Goal: Find contact information: Find contact information

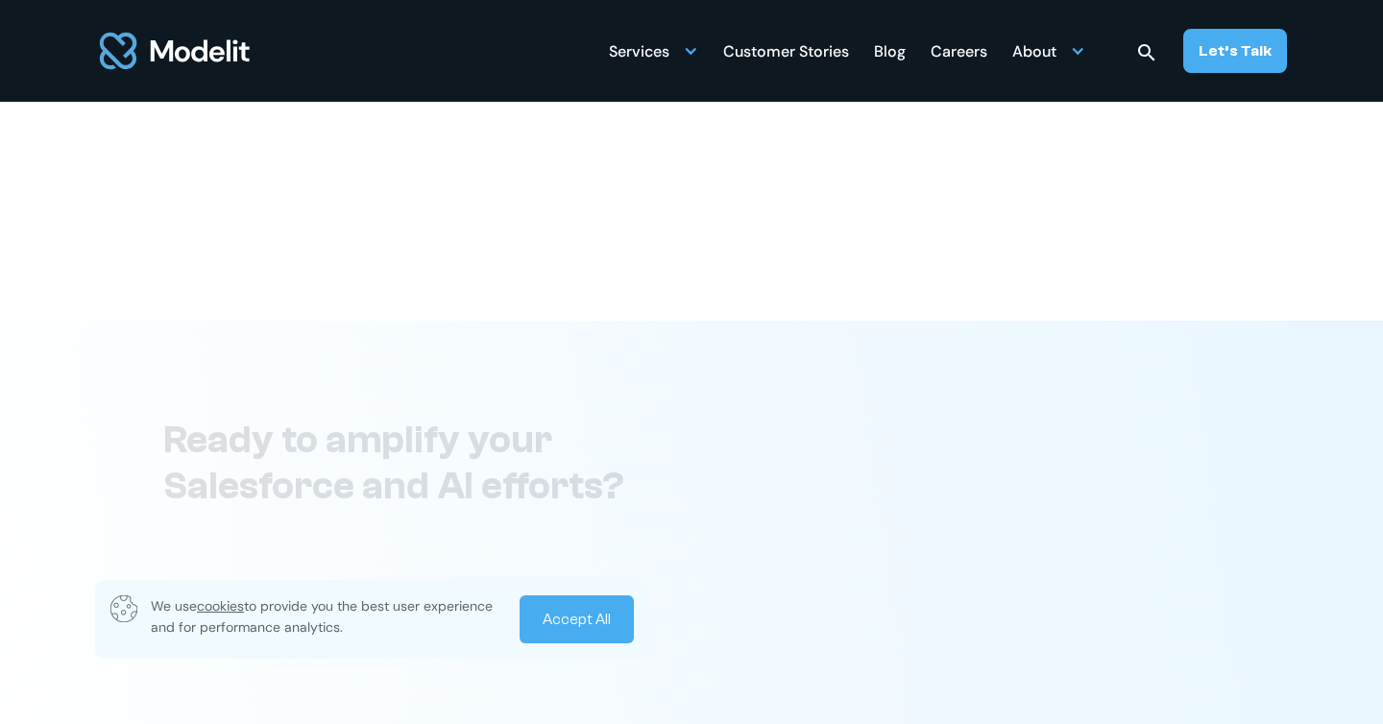
scroll to position [7496, 0]
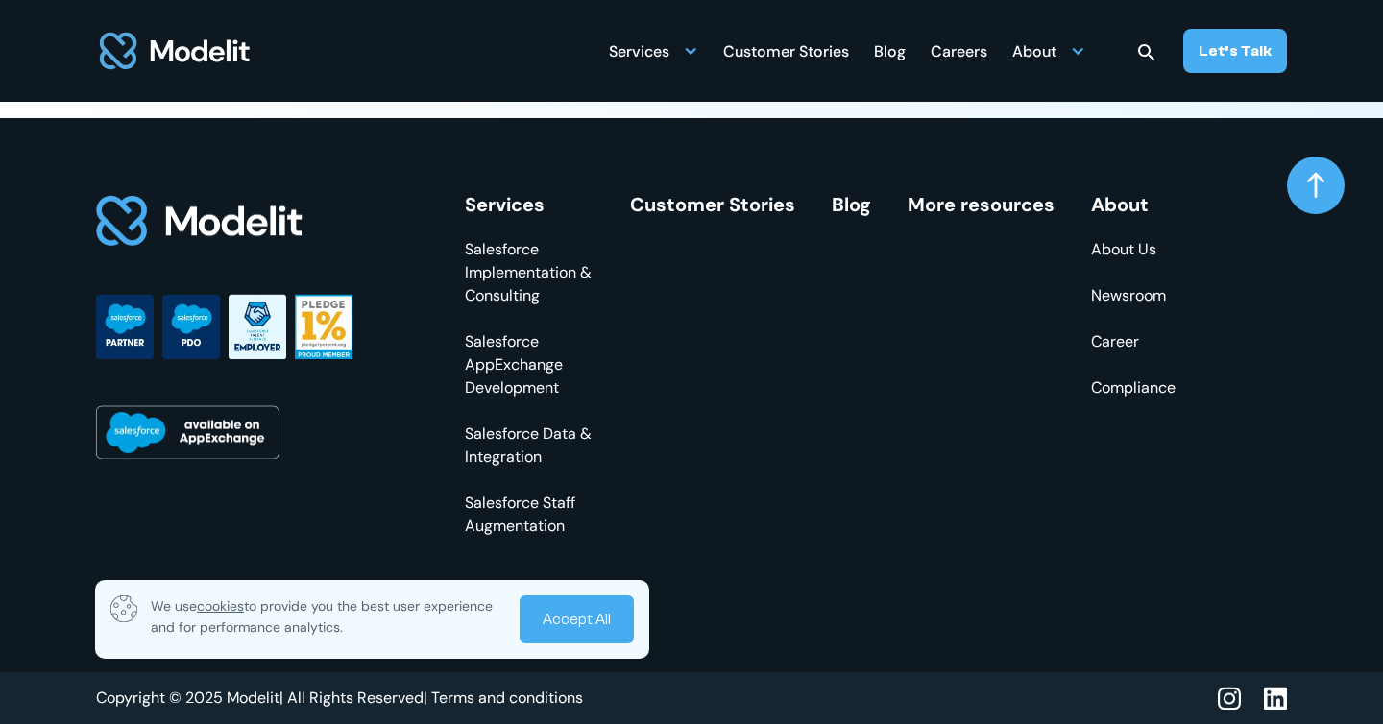
click at [1279, 698] on img at bounding box center [1275, 699] width 23 height 24
click at [1065, 61] on div "About" at bounding box center [1048, 50] width 73 height 37
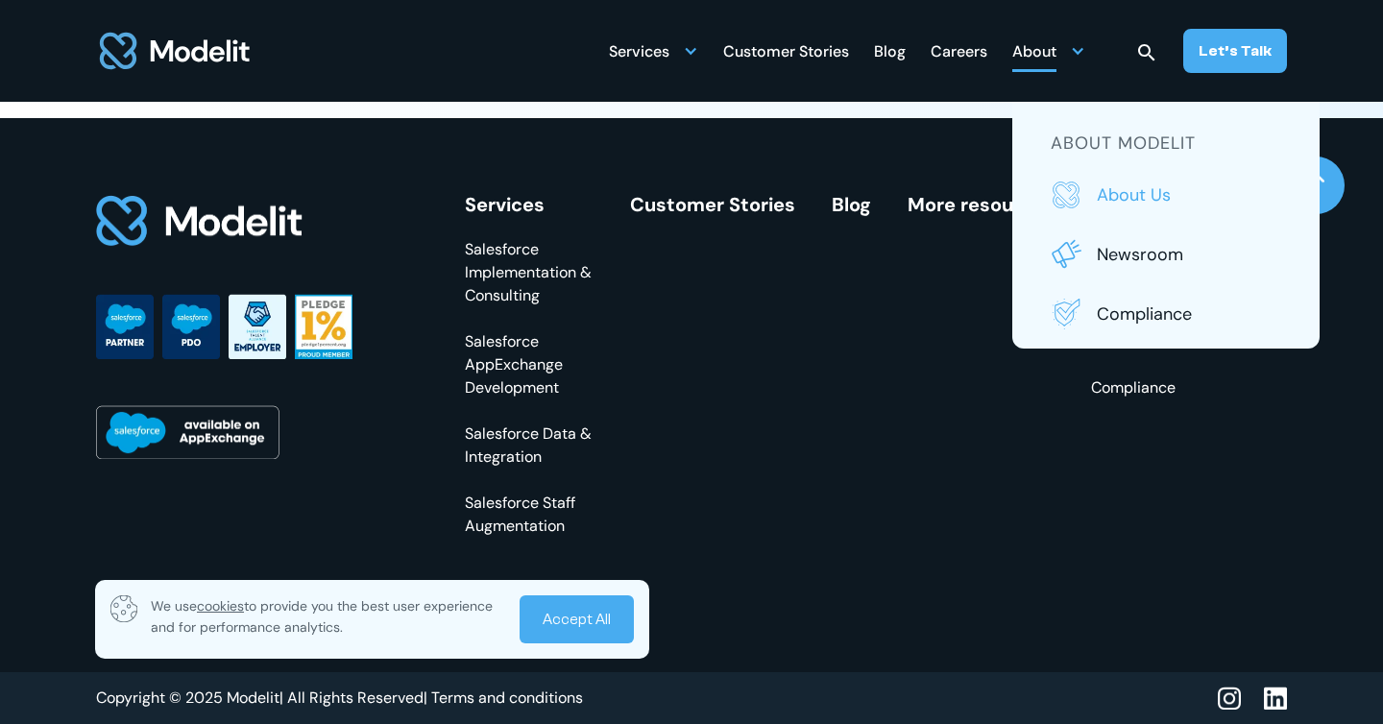
click at [1092, 197] on link "About us" at bounding box center [1166, 195] width 231 height 31
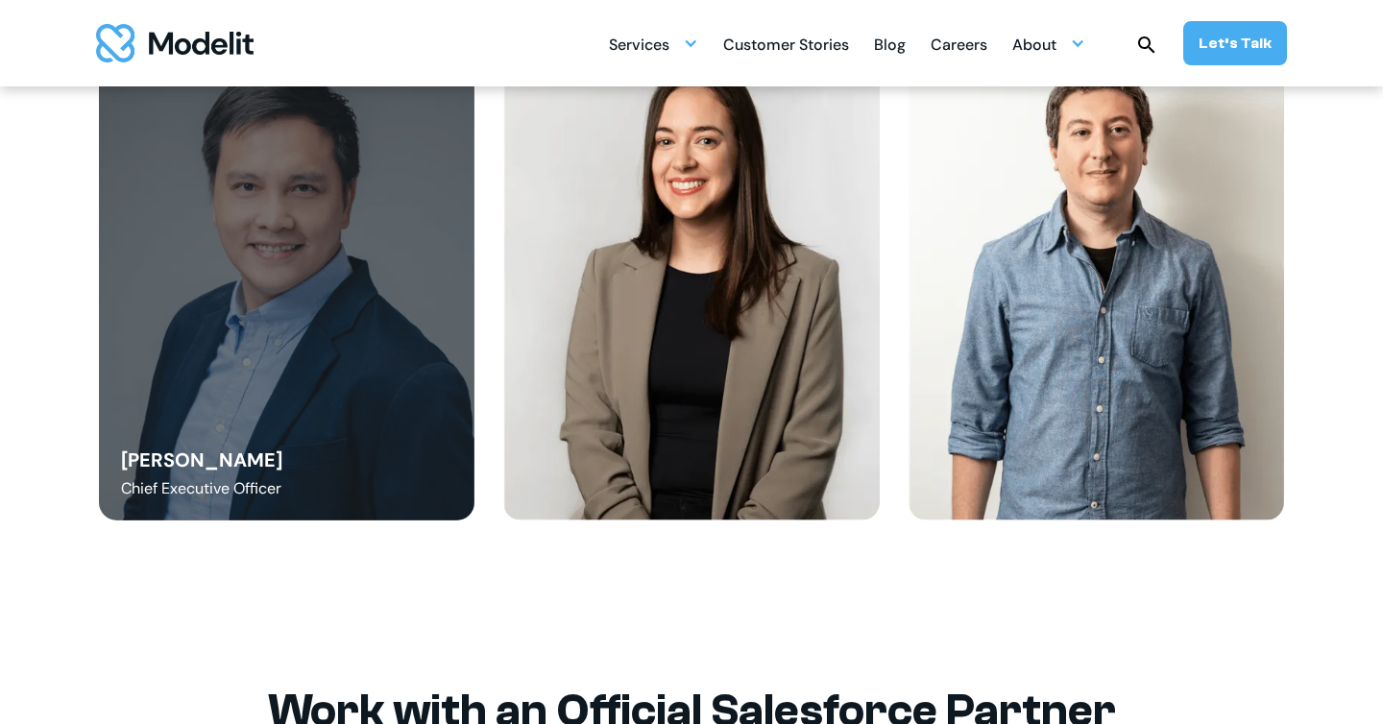
scroll to position [2509, 0]
click at [345, 445] on div "Danny Tang Chief Executive Officer" at bounding box center [287, 282] width 377 height 476
click at [204, 463] on div "Danny Tang" at bounding box center [201, 459] width 161 height 27
click at [219, 499] on div "Chief Executive Officer" at bounding box center [201, 487] width 160 height 23
click at [213, 466] on div "Danny Tang" at bounding box center [201, 459] width 161 height 27
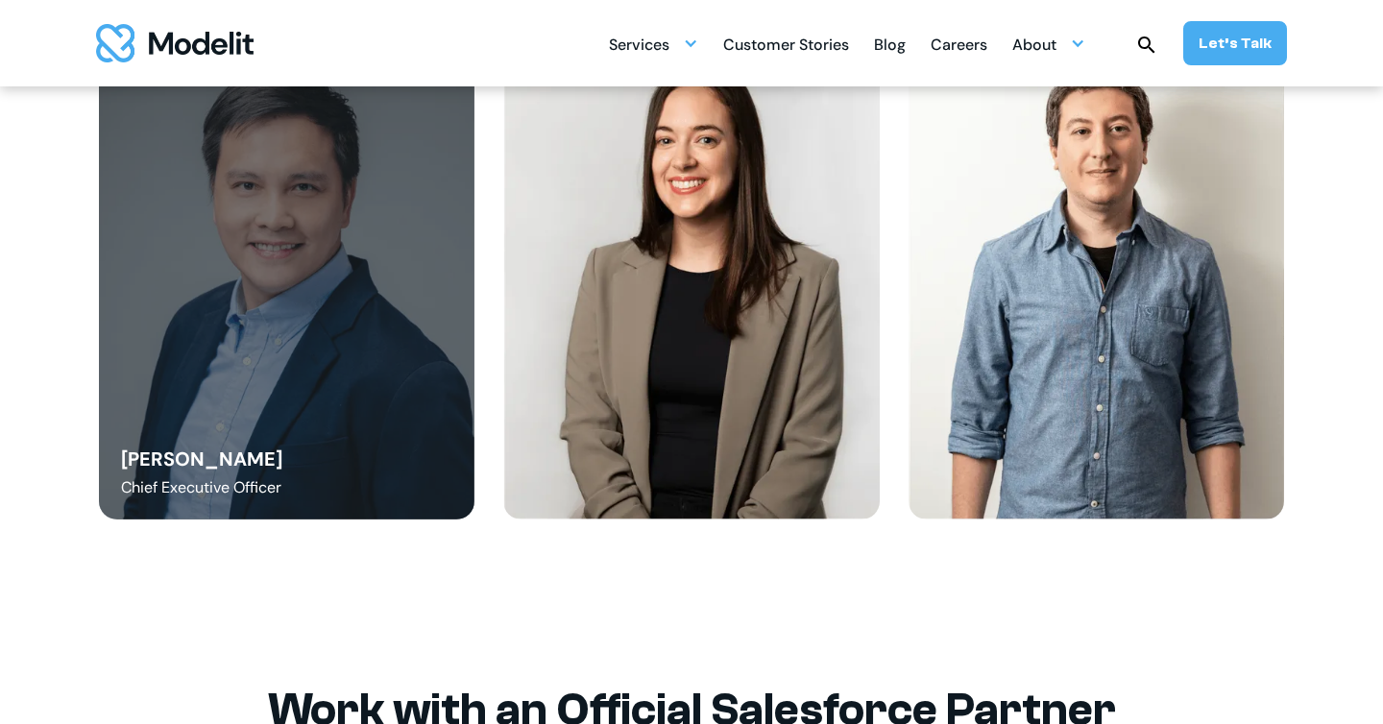
click at [317, 317] on div "Danny Tang Chief Executive Officer" at bounding box center [287, 282] width 377 height 476
click at [260, 458] on div "Danny Tang Chief Executive Officer" at bounding box center [287, 282] width 377 height 476
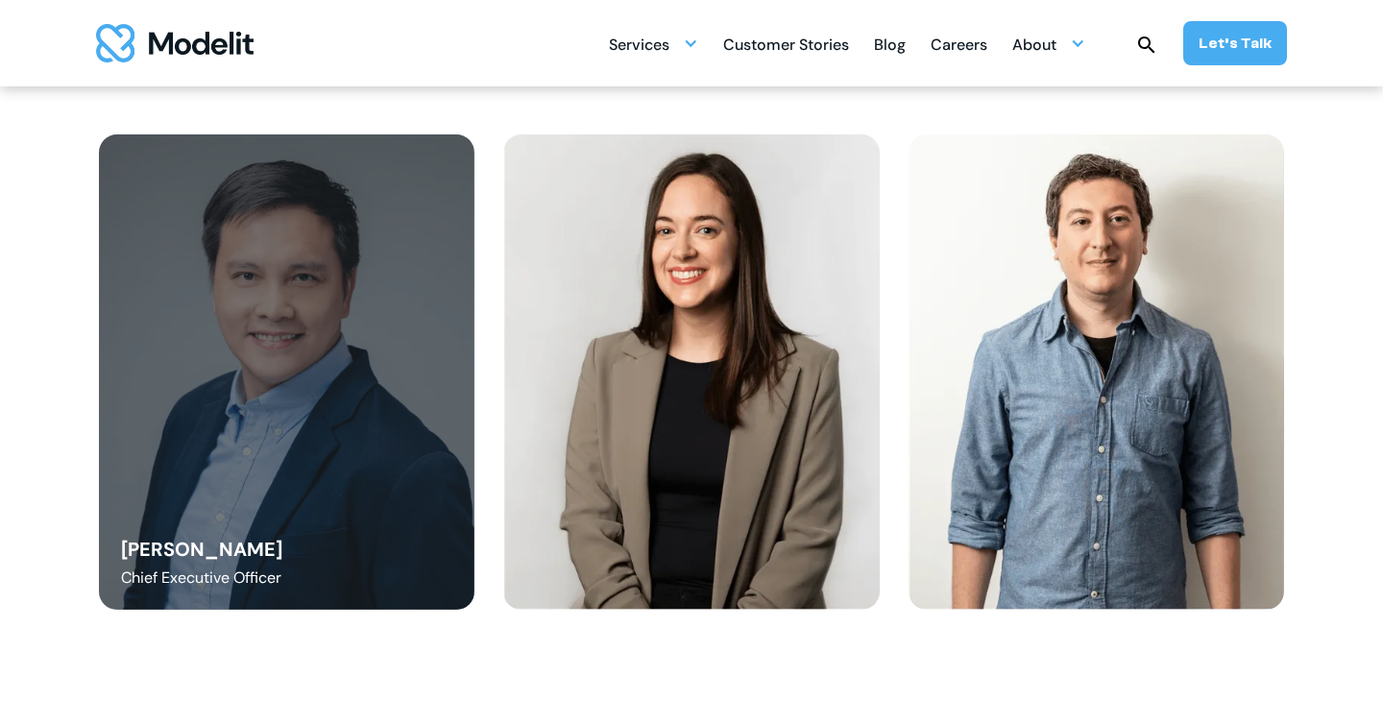
scroll to position [2422, 0]
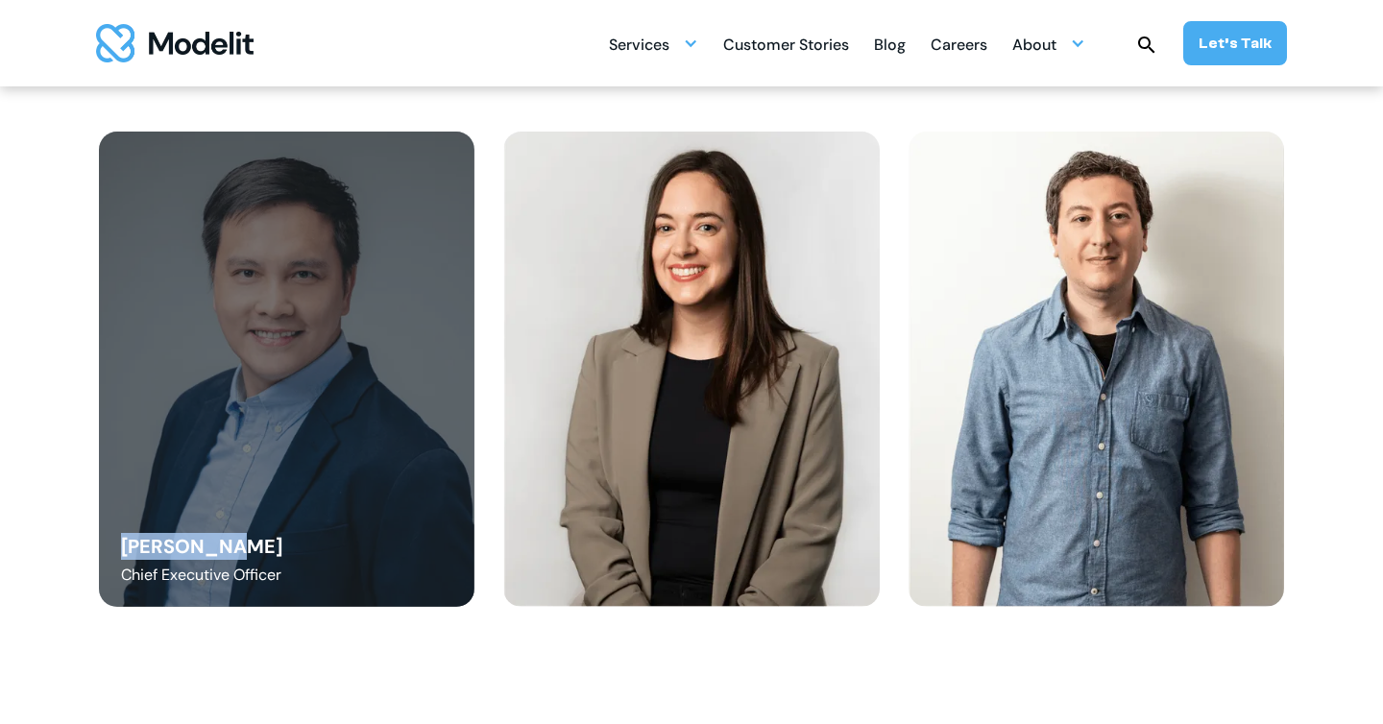
drag, startPoint x: 118, startPoint y: 540, endPoint x: 223, endPoint y: 538, distance: 104.7
click at [223, 538] on div "Danny Tang Chief Executive Officer" at bounding box center [287, 370] width 377 height 476
click at [124, 538] on div "Danny Tang" at bounding box center [201, 546] width 161 height 27
drag, startPoint x: 119, startPoint y: 541, endPoint x: 233, endPoint y: 540, distance: 114.3
click at [233, 540] on div "Danny Tang Chief Executive Officer" at bounding box center [287, 370] width 377 height 476
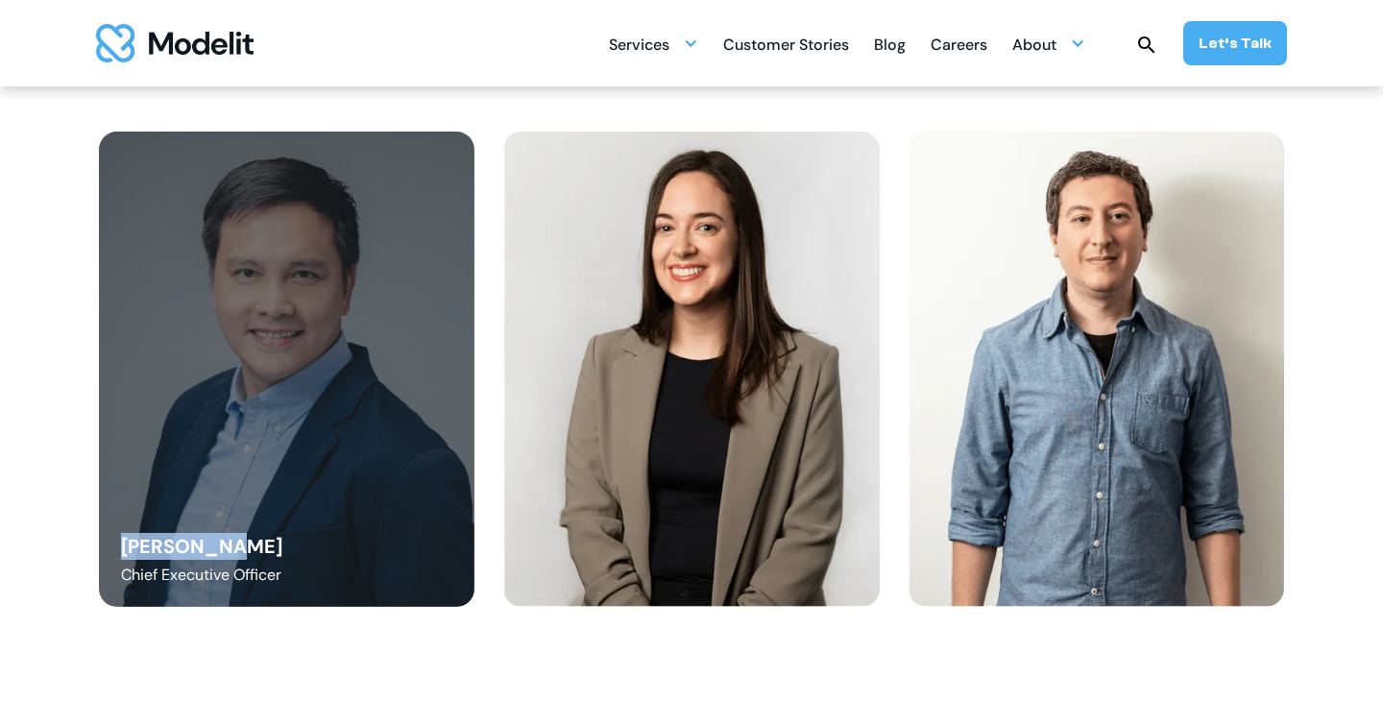
copy div "Danny Tang"
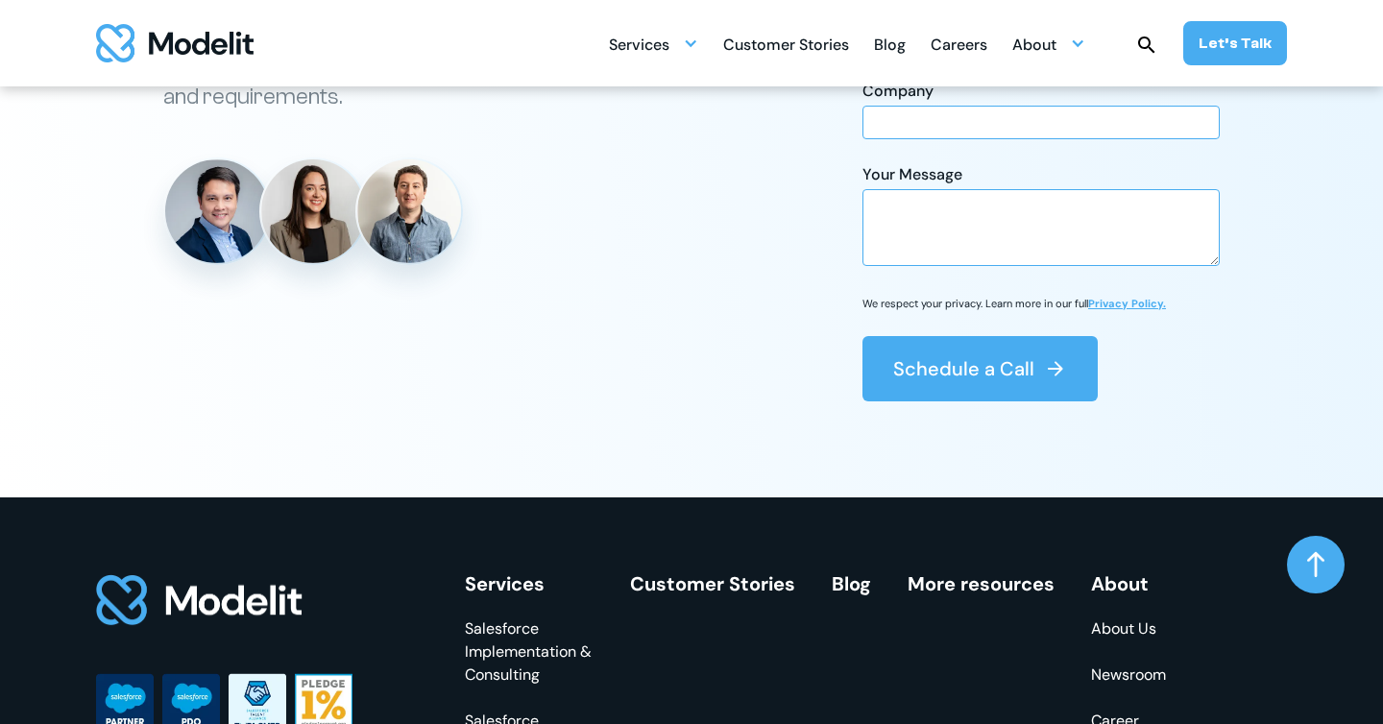
scroll to position [5638, 0]
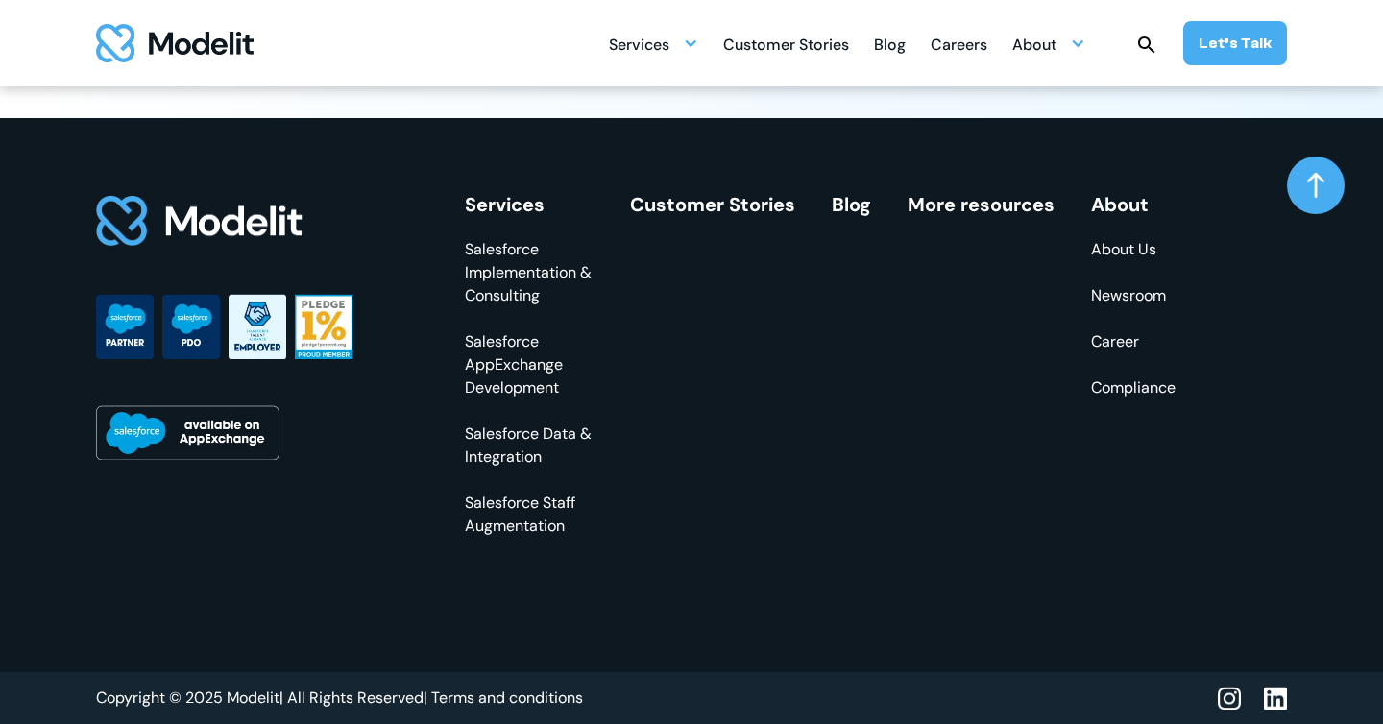
click at [1279, 697] on img at bounding box center [1275, 699] width 23 height 24
